Goal: Obtain resource: Obtain resource

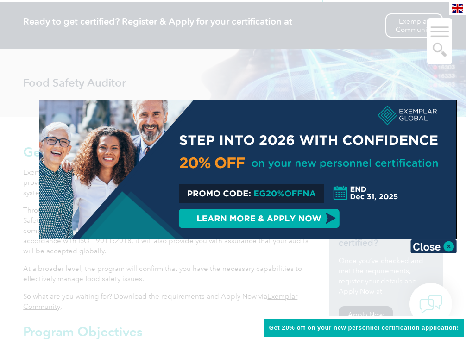
scroll to position [77, 0]
click at [394, 164] on div at bounding box center [247, 169] width 417 height 139
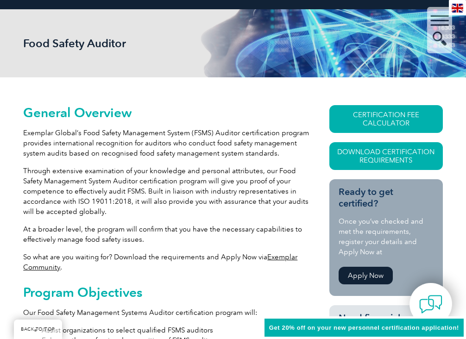
scroll to position [117, 0]
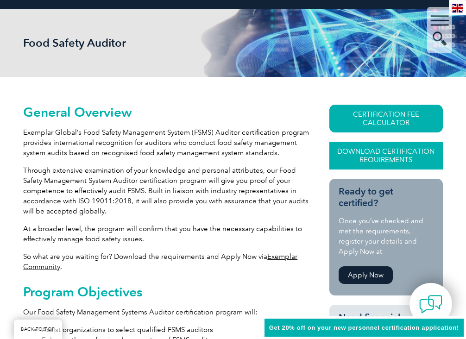
click at [372, 152] on link "Download Certification Requirements" at bounding box center [385, 156] width 113 height 28
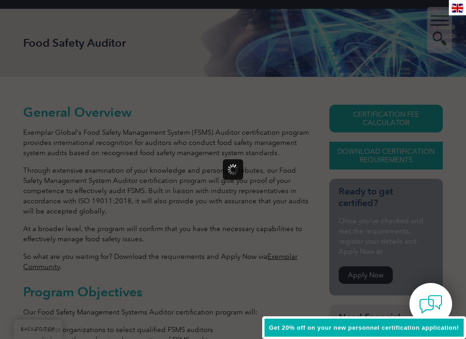
scroll to position [0, 0]
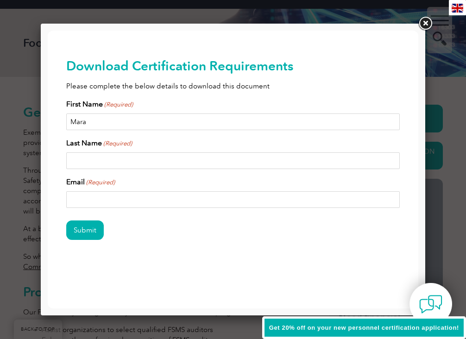
type input "Mara"
type input "Sayson"
type input "maraneosayson.personal@gmail.com"
click at [80, 232] on input "Submit" at bounding box center [85, 229] width 38 height 19
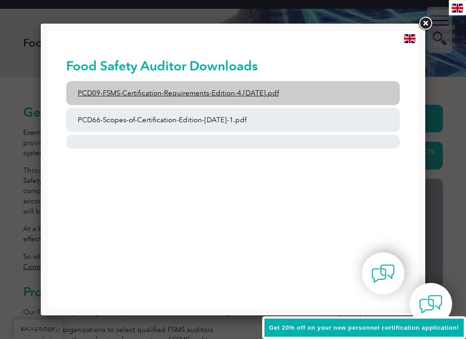
click at [274, 94] on link "PCD09-FSMS-Certification-Requirements-Edition-4.2-March-2023.pdf" at bounding box center [232, 93] width 333 height 24
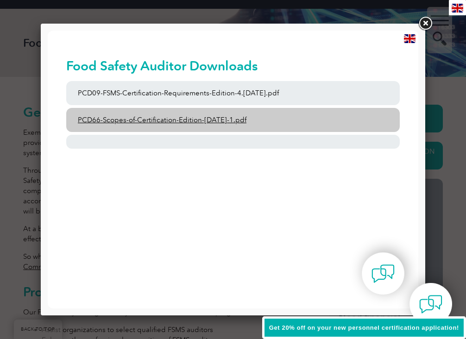
click at [197, 120] on link "PCD66-Scopes-of-Certification-Edition-6-September-2023-1.pdf" at bounding box center [232, 120] width 333 height 24
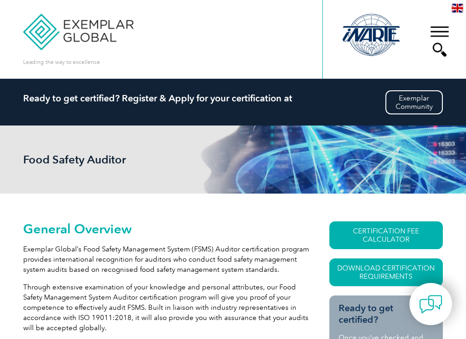
scroll to position [117, 0]
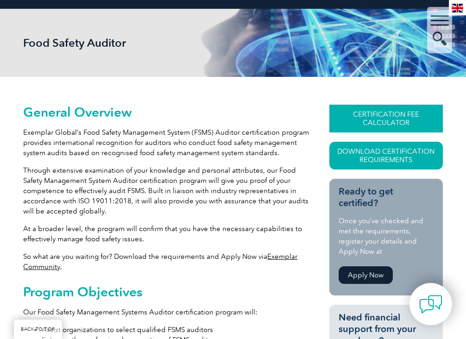
click at [389, 114] on link "CERTIFICATION FEE CALCULATOR" at bounding box center [385, 119] width 113 height 28
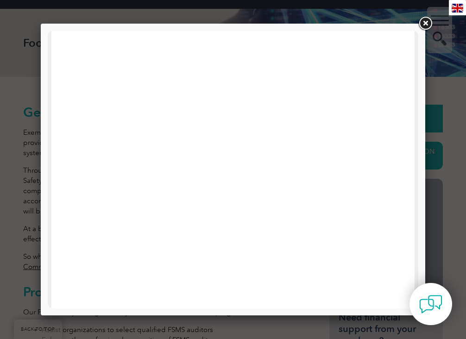
scroll to position [196, 0]
